Goal: Task Accomplishment & Management: Use online tool/utility

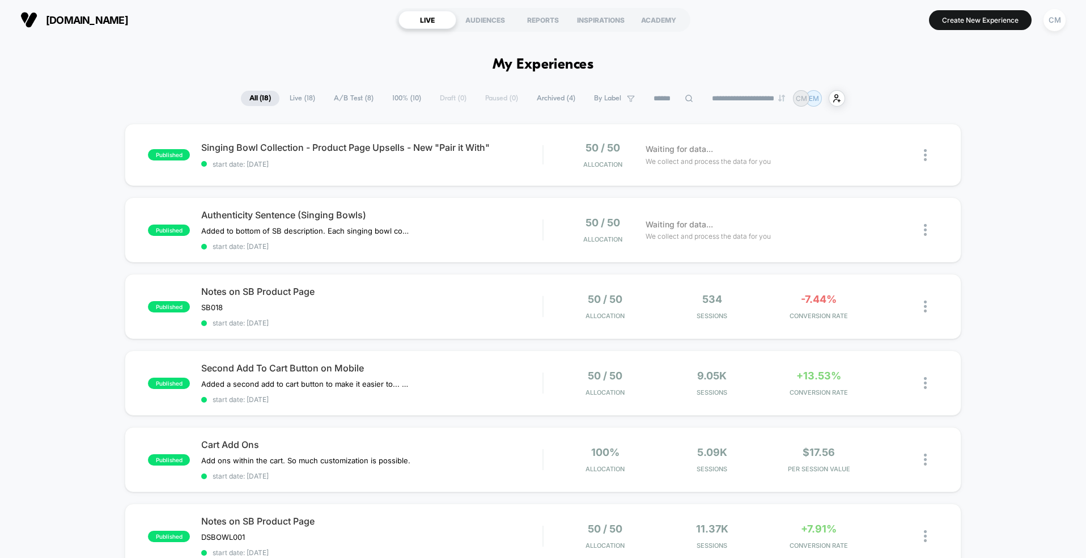
click at [968, 20] on button "Create New Experience" at bounding box center [980, 20] width 103 height 20
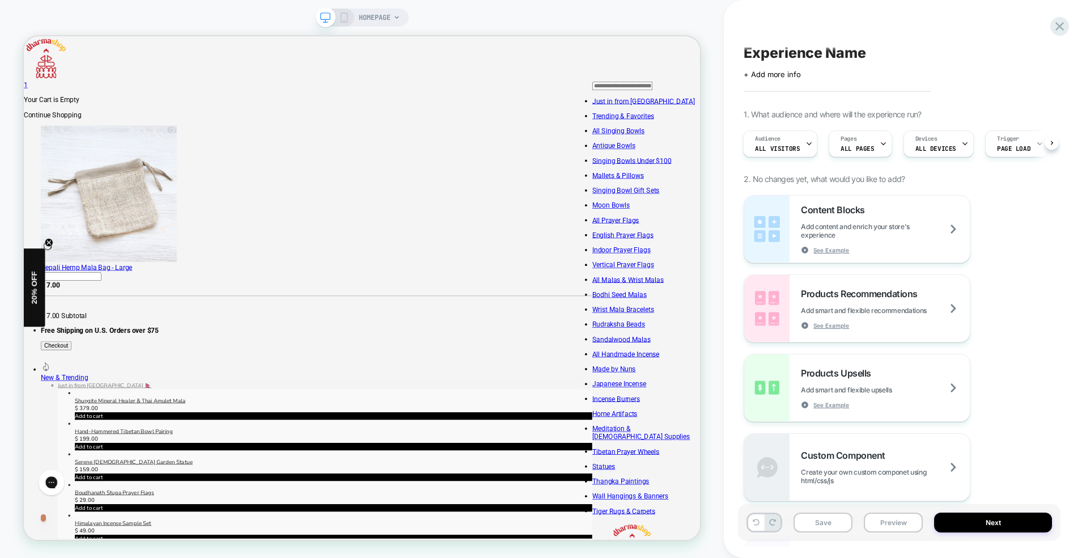
scroll to position [3, 0]
click at [807, 142] on icon at bounding box center [809, 143] width 4 height 2
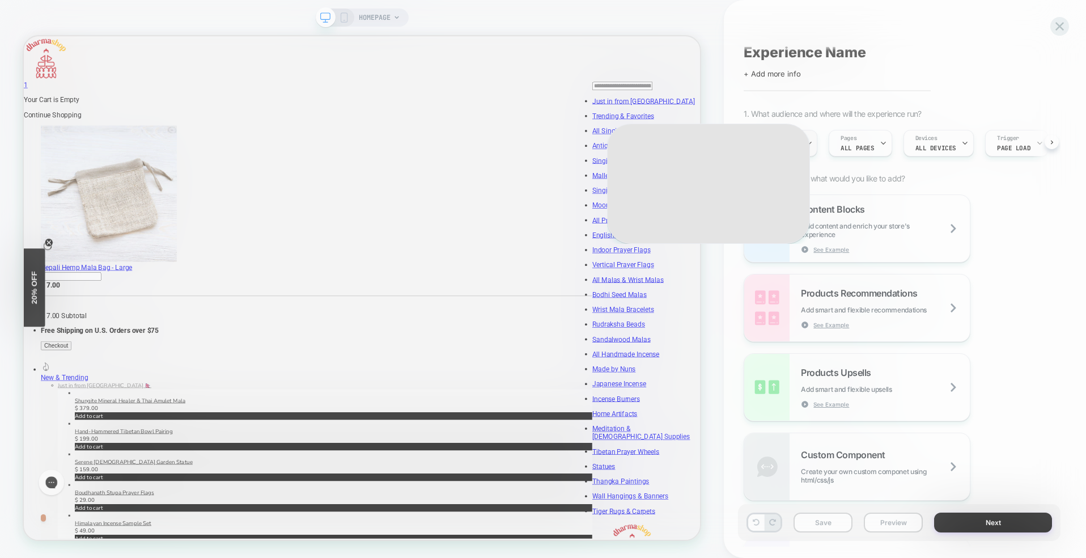
scroll to position [6, 0]
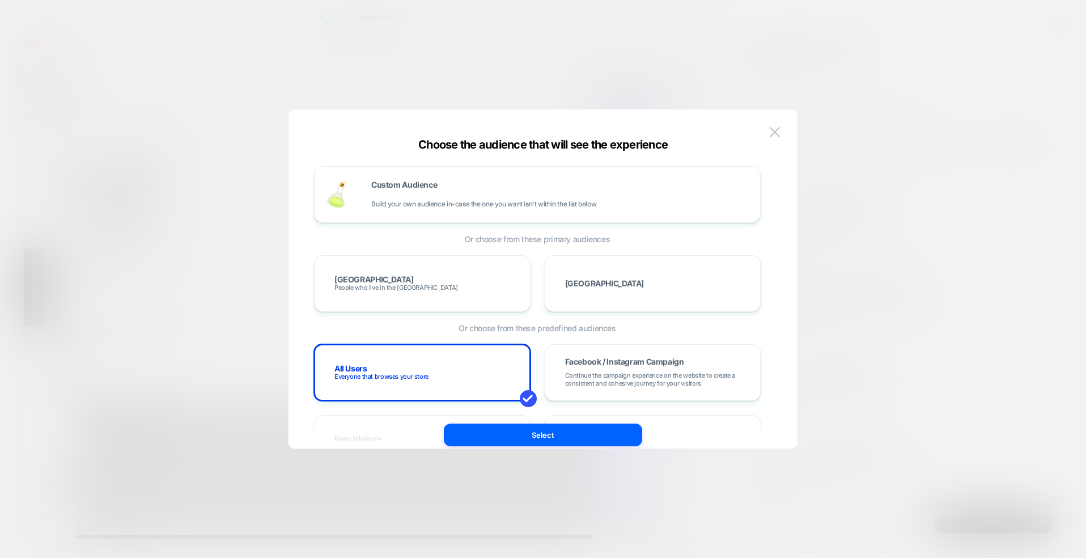
click at [894, 88] on div at bounding box center [543, 279] width 1086 height 558
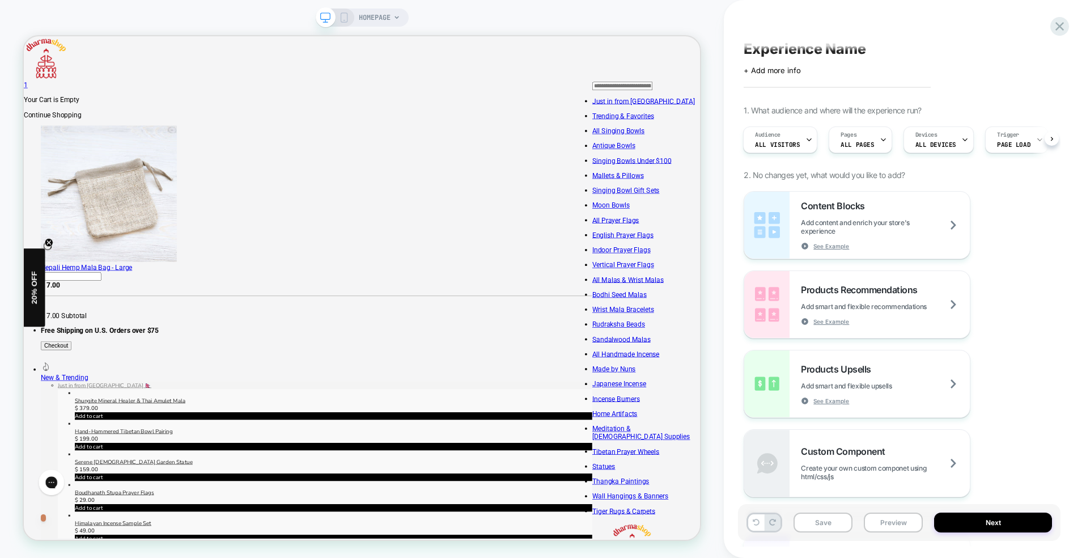
scroll to position [3, 0]
click at [871, 140] on div "Pages ALL PAGES" at bounding box center [857, 143] width 56 height 26
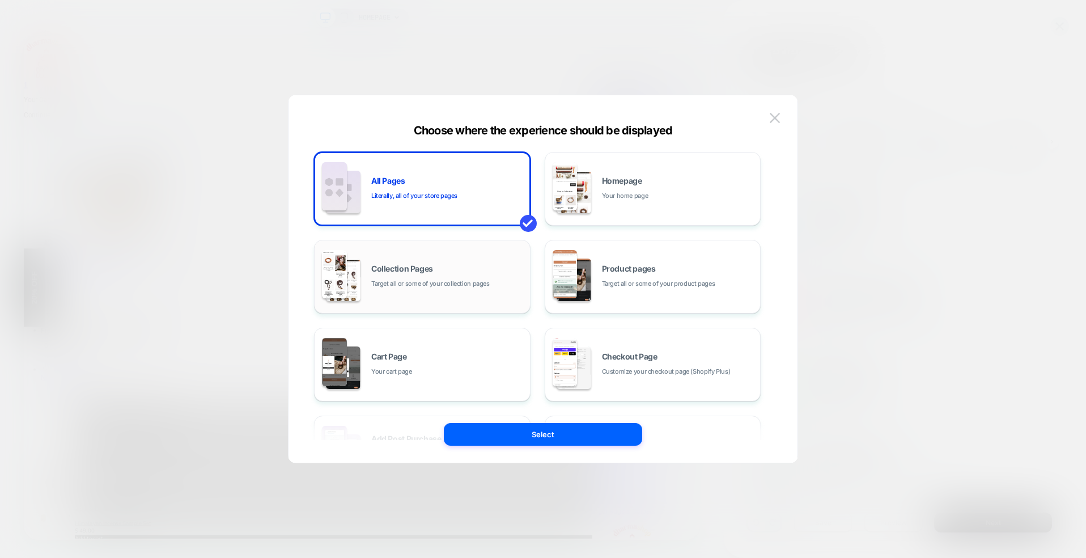
click at [426, 267] on span "Collection Pages" at bounding box center [402, 269] width 62 height 8
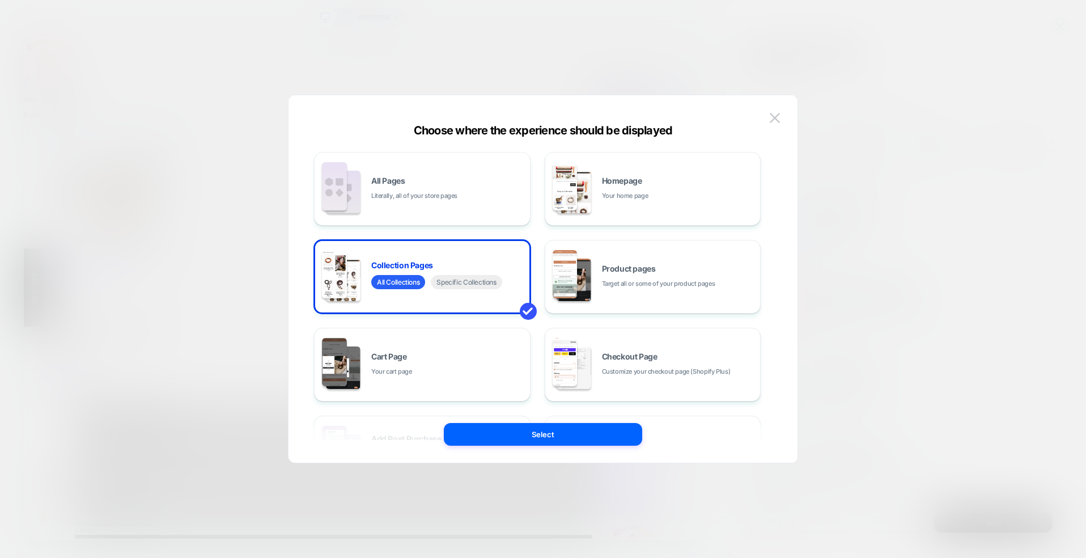
drag, startPoint x: 551, startPoint y: 434, endPoint x: 644, endPoint y: 426, distance: 93.3
click at [551, 434] on button "Select" at bounding box center [543, 434] width 198 height 23
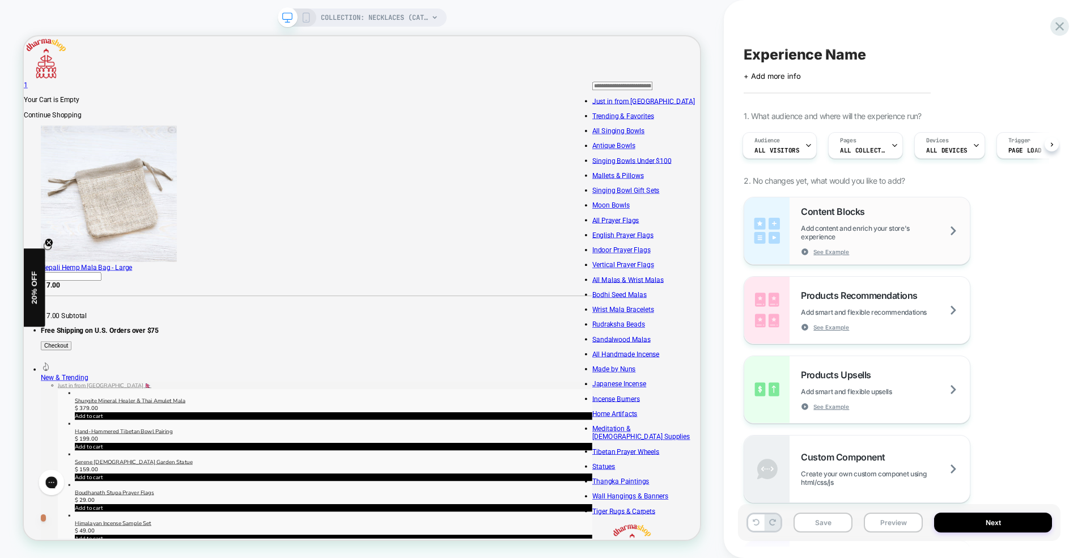
scroll to position [0, 0]
click at [909, 229] on span "Add content and enrich your store's experience" at bounding box center [885, 232] width 169 height 17
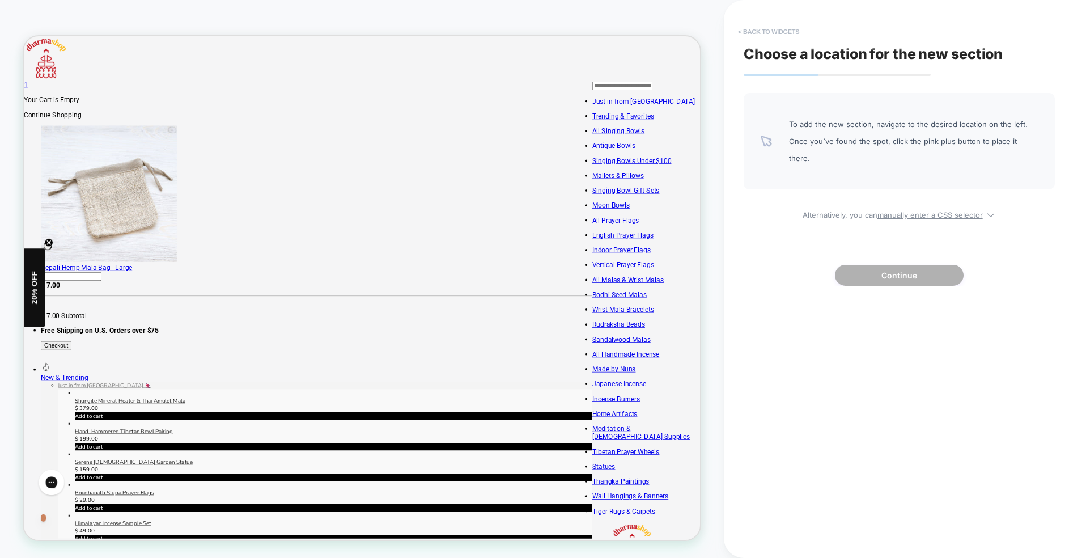
click at [770, 29] on button "< Back to widgets" at bounding box center [768, 32] width 73 height 18
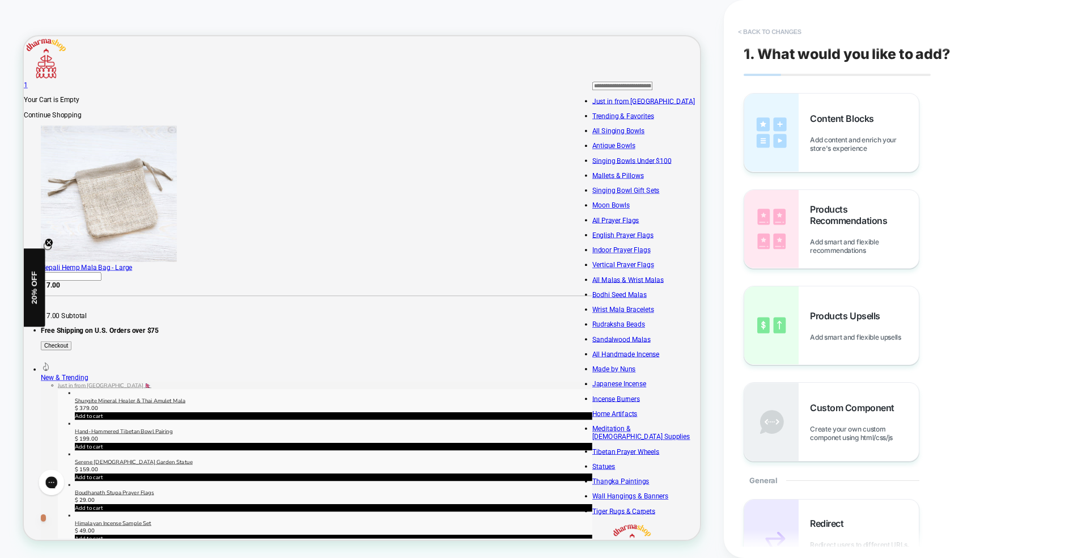
click at [772, 37] on button "< Back to changes" at bounding box center [769, 32] width 75 height 18
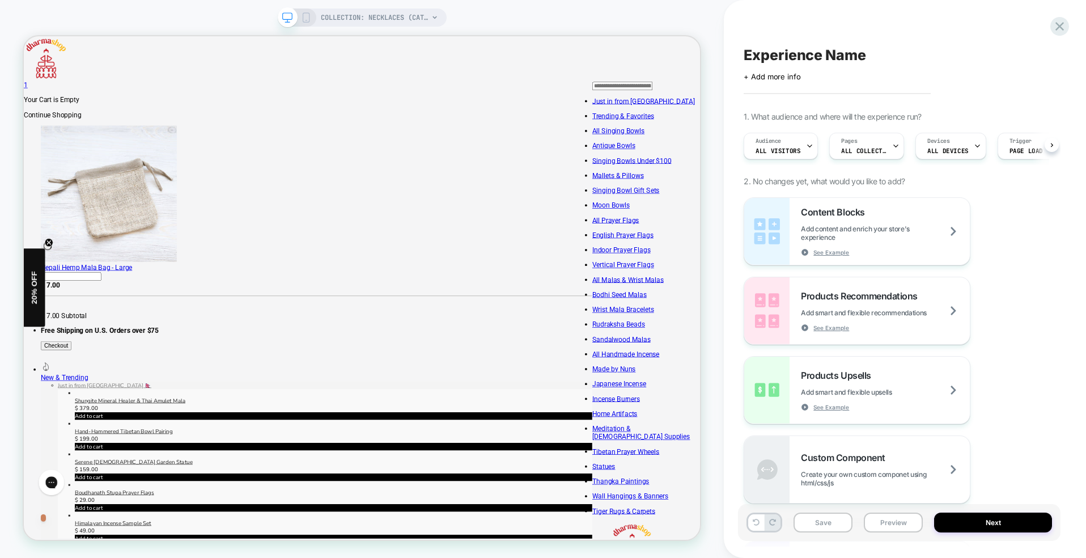
scroll to position [0, 1]
click at [866, 146] on div "Pages ALL COLLECTIONS" at bounding box center [863, 146] width 68 height 26
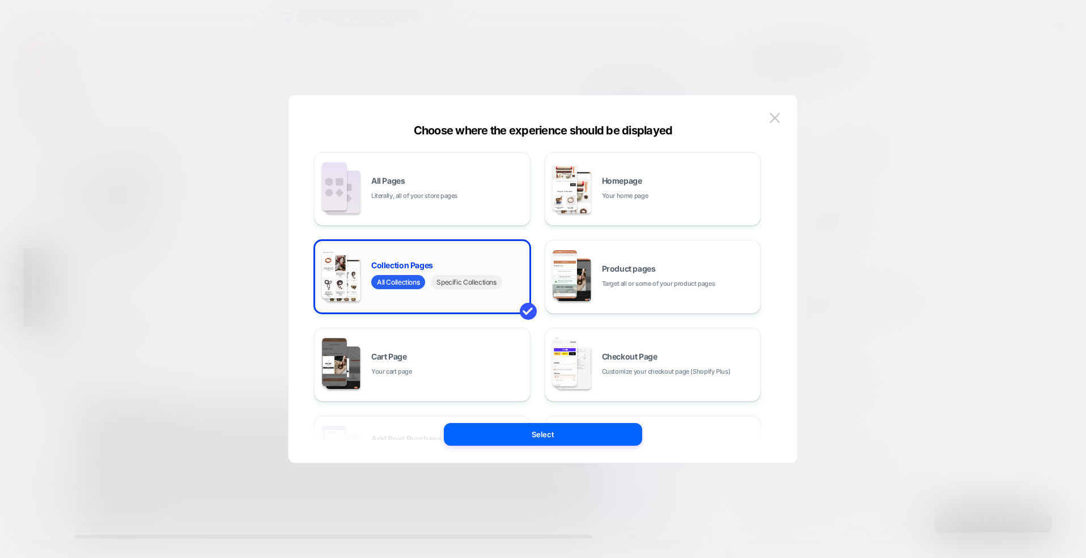
click at [453, 278] on span "Specific Collections" at bounding box center [466, 282] width 71 height 14
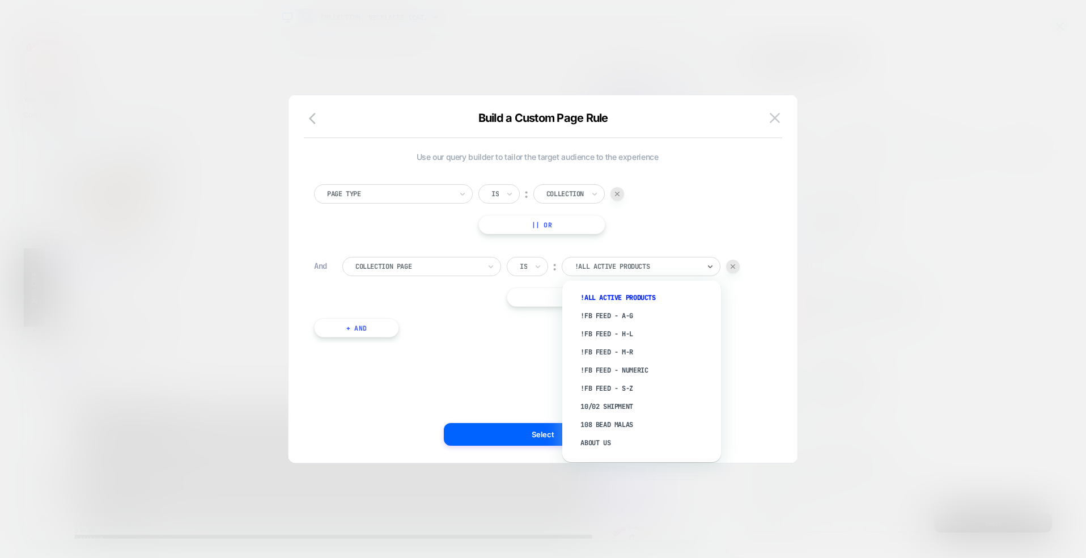
click at [656, 269] on div at bounding box center [637, 266] width 125 height 10
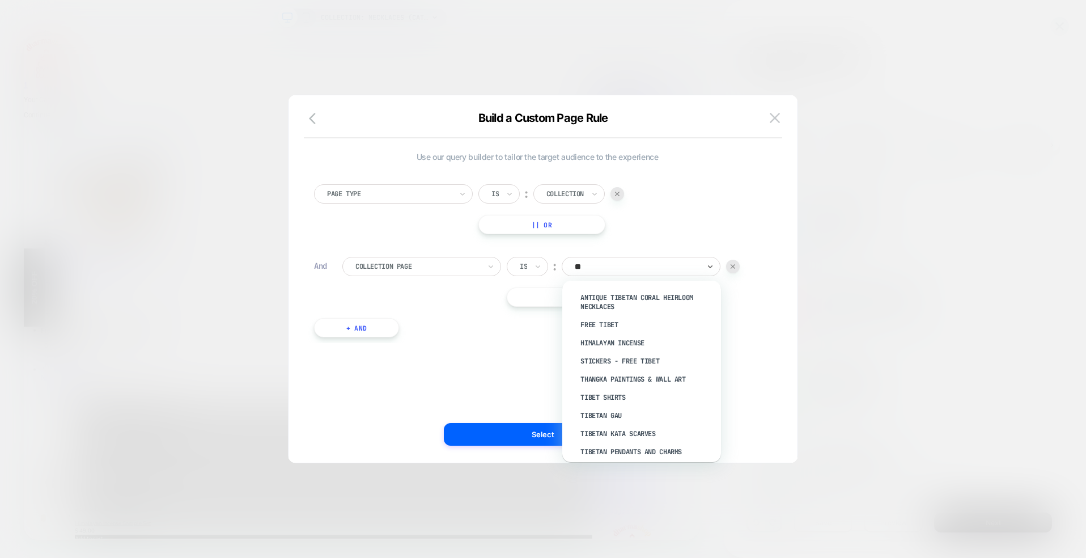
type input "*"
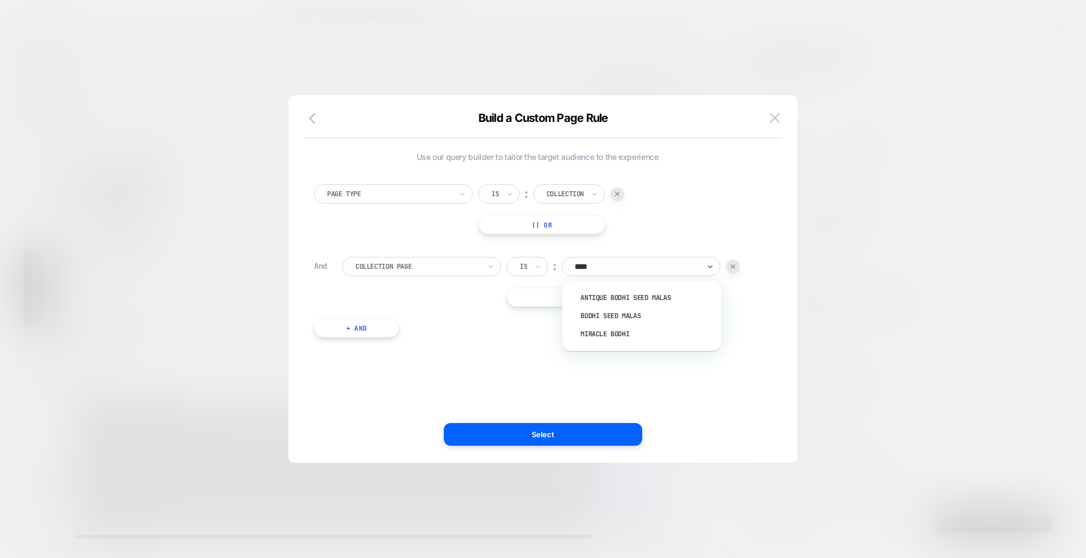
type input "*****"
click at [625, 312] on div "Bodhi Seed Malas" at bounding box center [647, 316] width 147 height 18
click at [546, 436] on button "Select" at bounding box center [543, 434] width 198 height 23
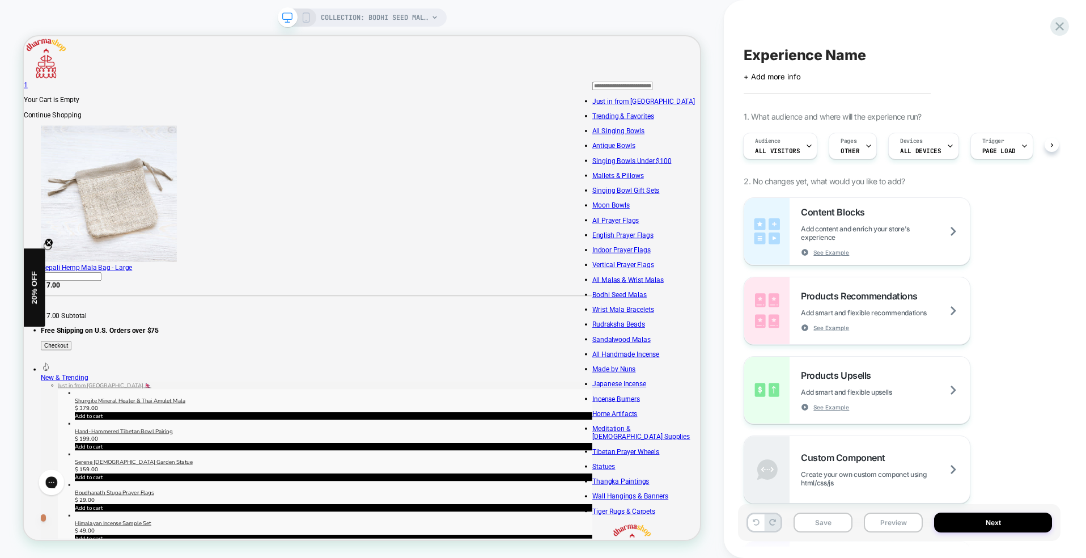
scroll to position [0, 1]
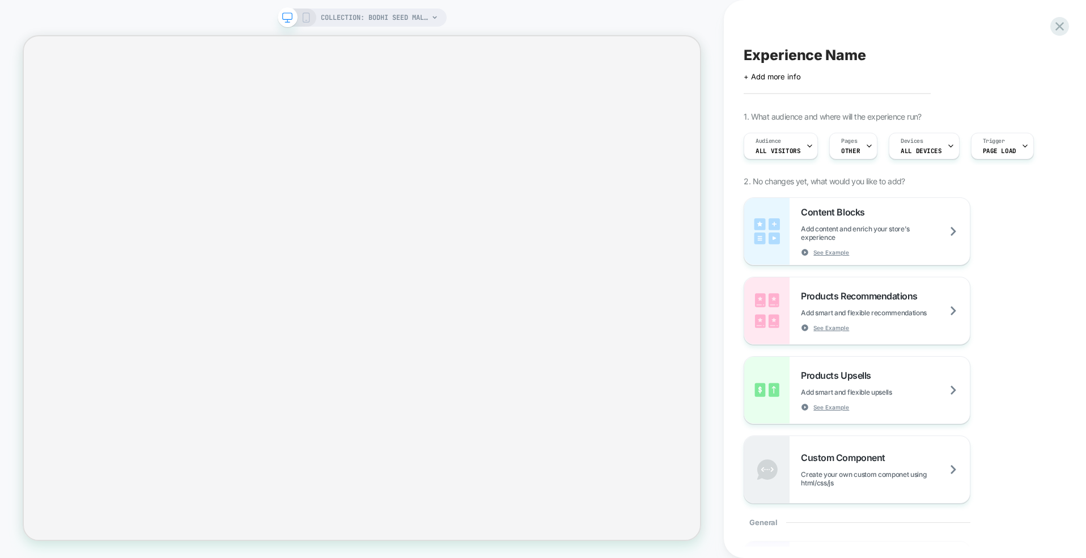
scroll to position [0, 1]
click at [1022, 108] on div "Experience Name Click to edit experience details + Add more info 1. What audien…" at bounding box center [899, 278] width 322 height 535
click at [311, 18] on div "COLLECTION: Bodhi Seed Malas (Category)" at bounding box center [362, 18] width 169 height 18
click at [309, 24] on div "COLLECTION: Bodhi Seed Malas (Category)" at bounding box center [362, 18] width 169 height 18
click at [305, 14] on icon at bounding box center [306, 17] width 10 height 10
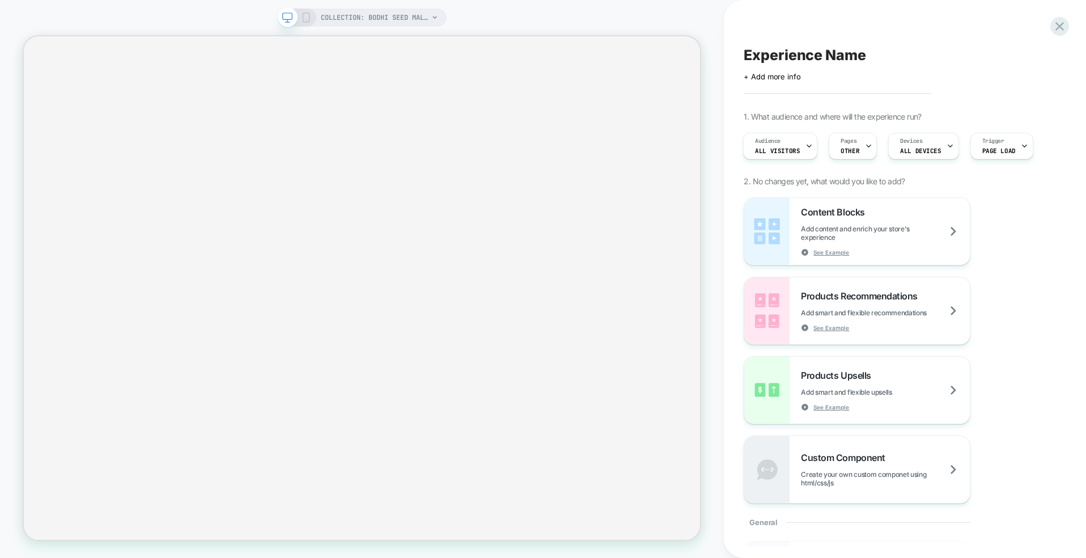
click at [321, 14] on span "COLLECTION: Bodhi Seed Malas (Category)" at bounding box center [375, 18] width 108 height 18
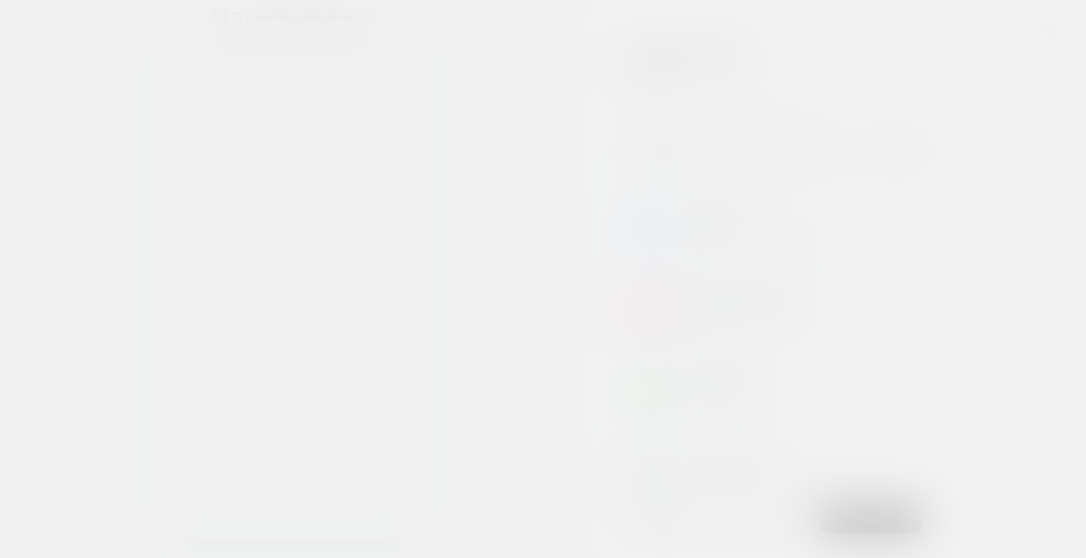
click at [305, 14] on div "Select page for quick preview Masterpiece™ Tibetan Singing Bowl [our new 6 inch…" at bounding box center [293, 18] width 169 height 18
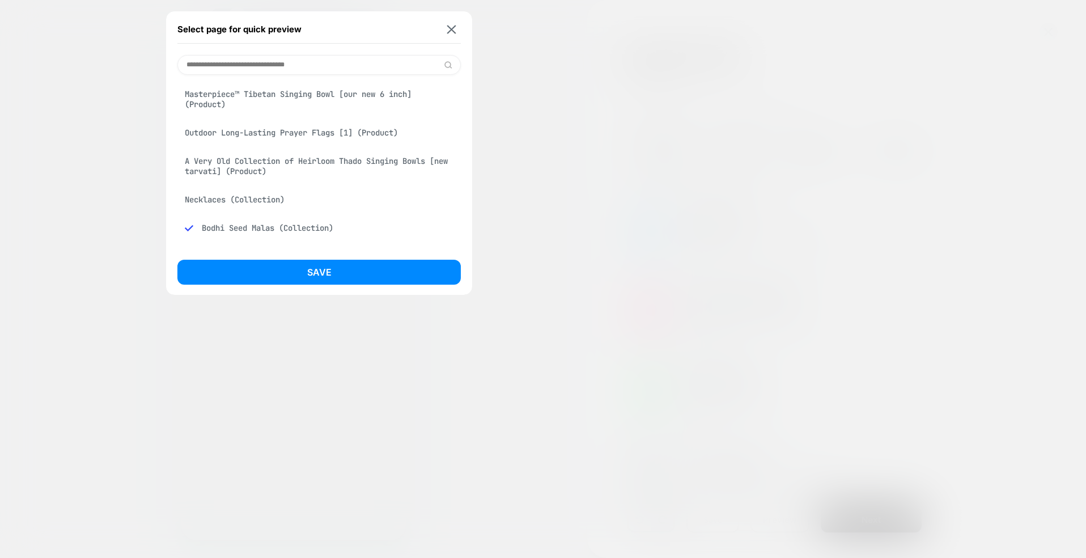
click at [584, 80] on div at bounding box center [543, 279] width 1086 height 558
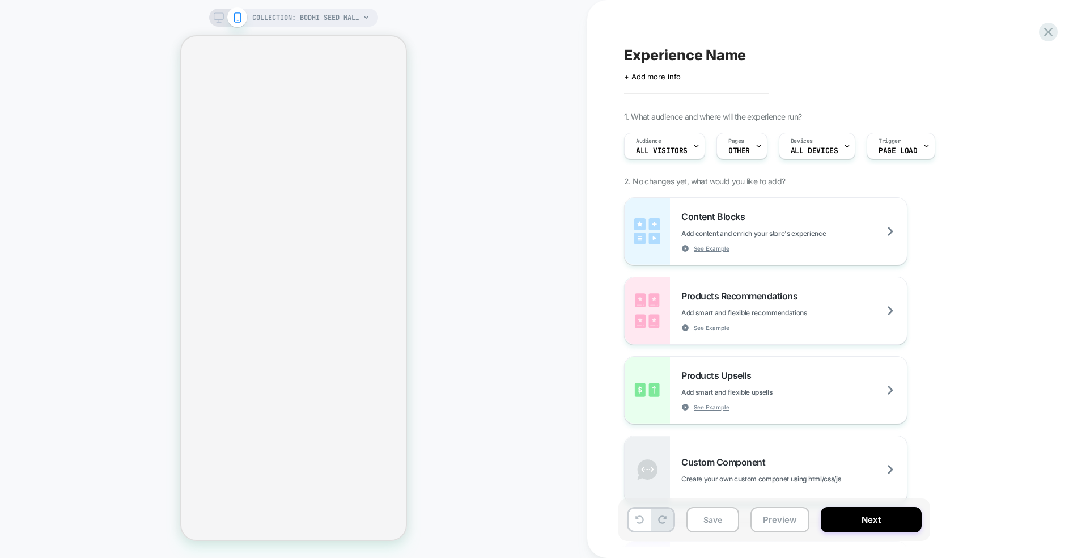
click at [222, 19] on icon at bounding box center [219, 17] width 10 height 10
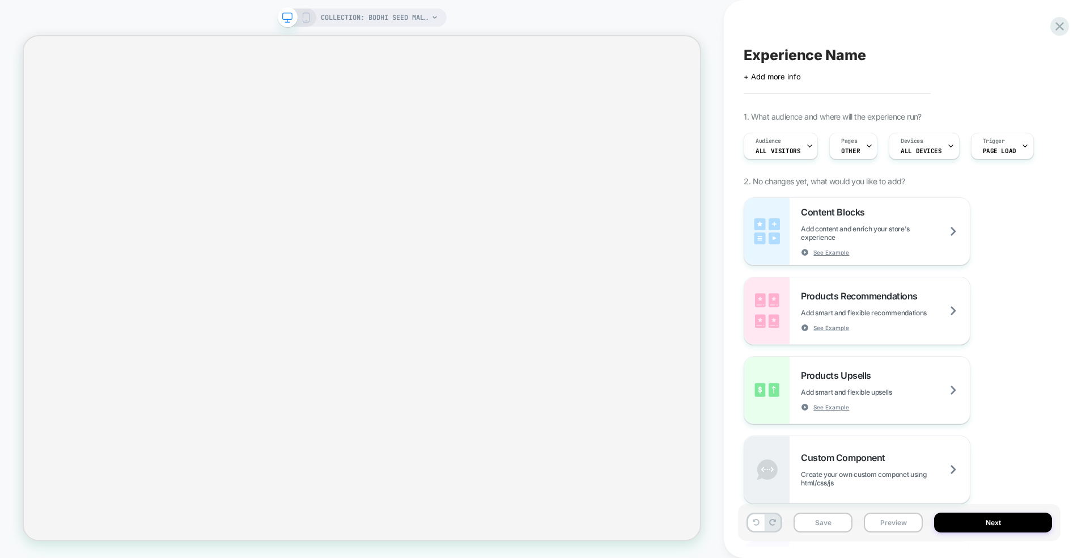
scroll to position [0, 1]
